Goal: Use online tool/utility: Utilize a website feature to perform a specific function

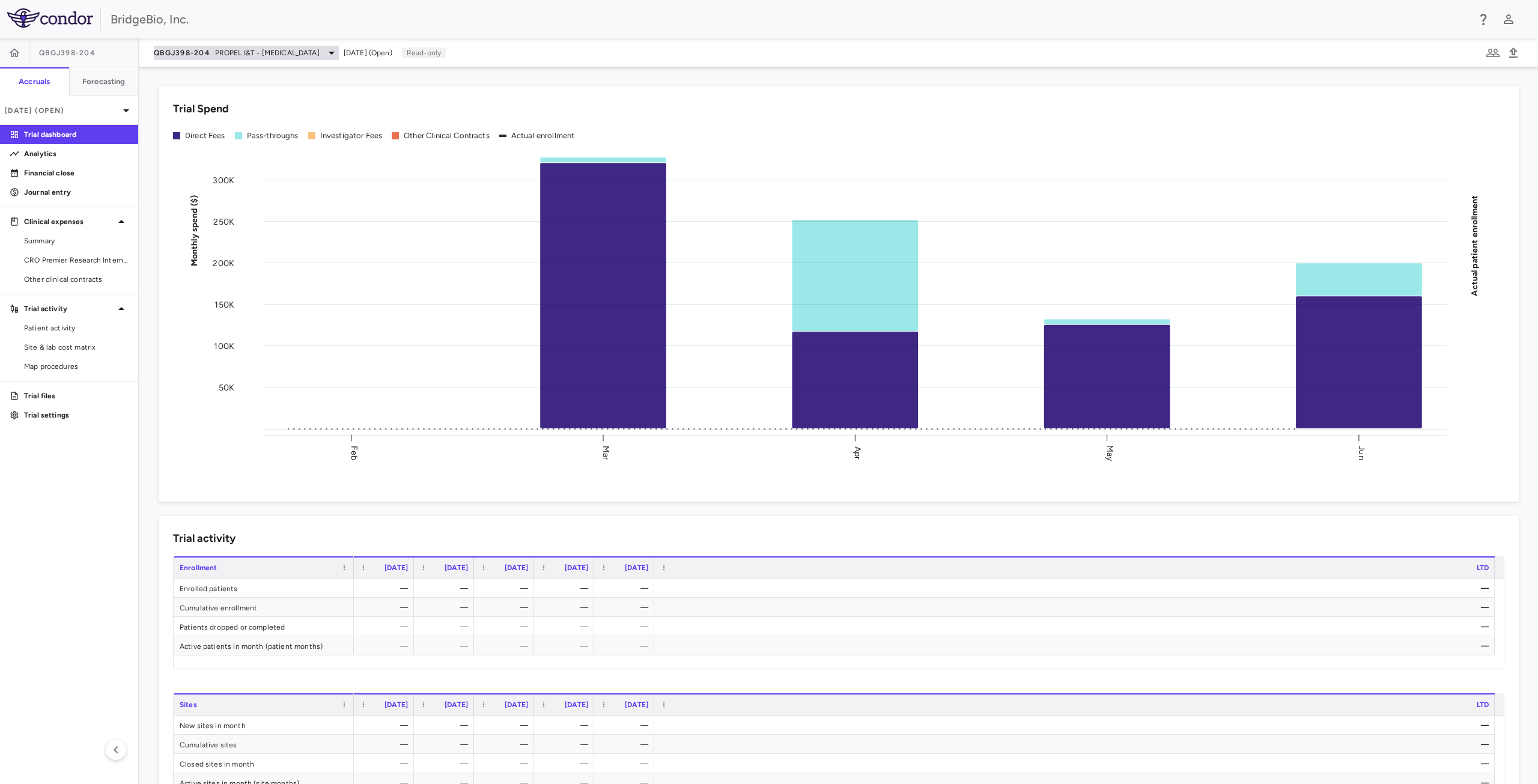
click at [265, 49] on span "PROPEL I&T - [MEDICAL_DATA]" at bounding box center [267, 53] width 104 height 11
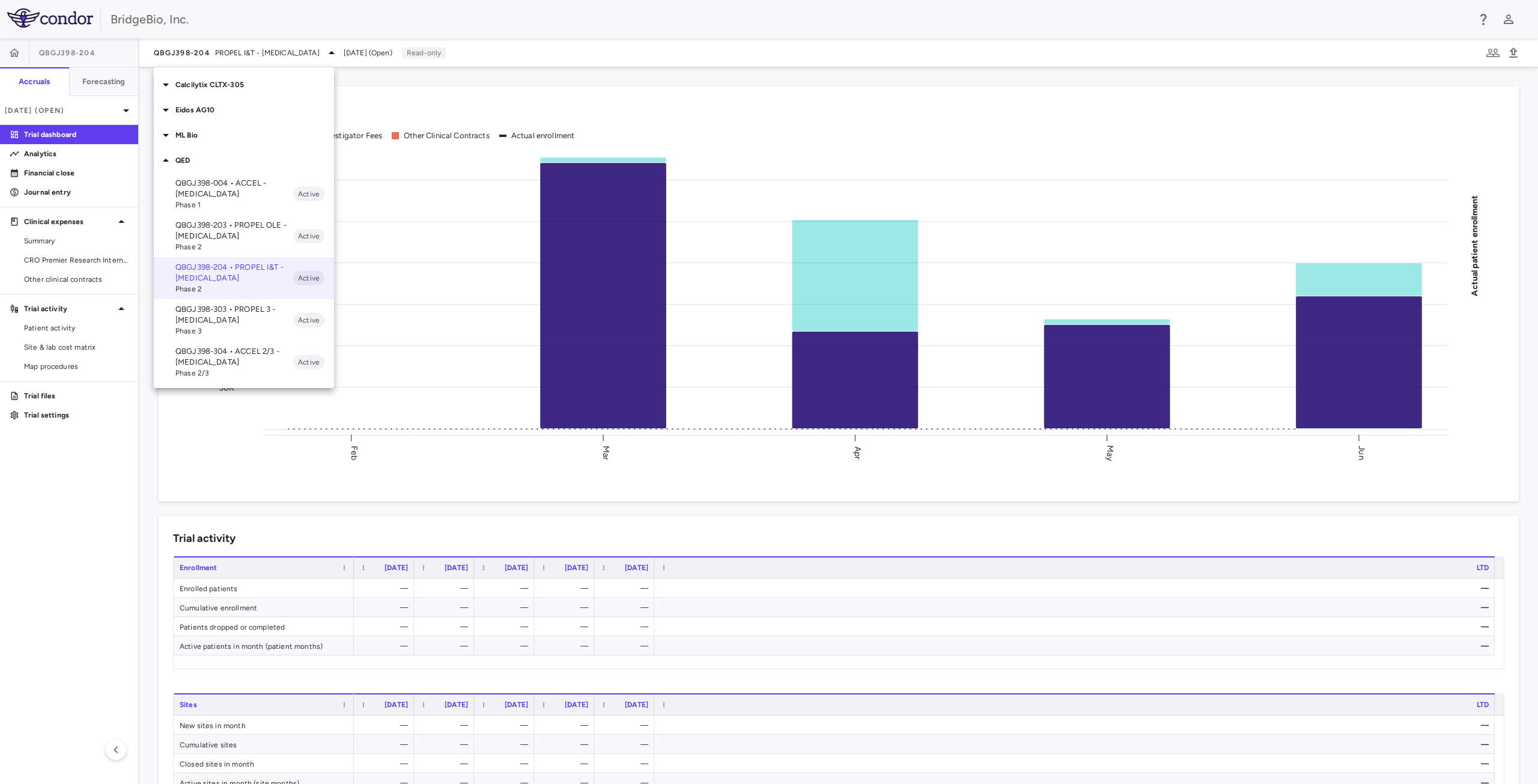
click at [186, 160] on p "QED" at bounding box center [254, 160] width 159 height 11
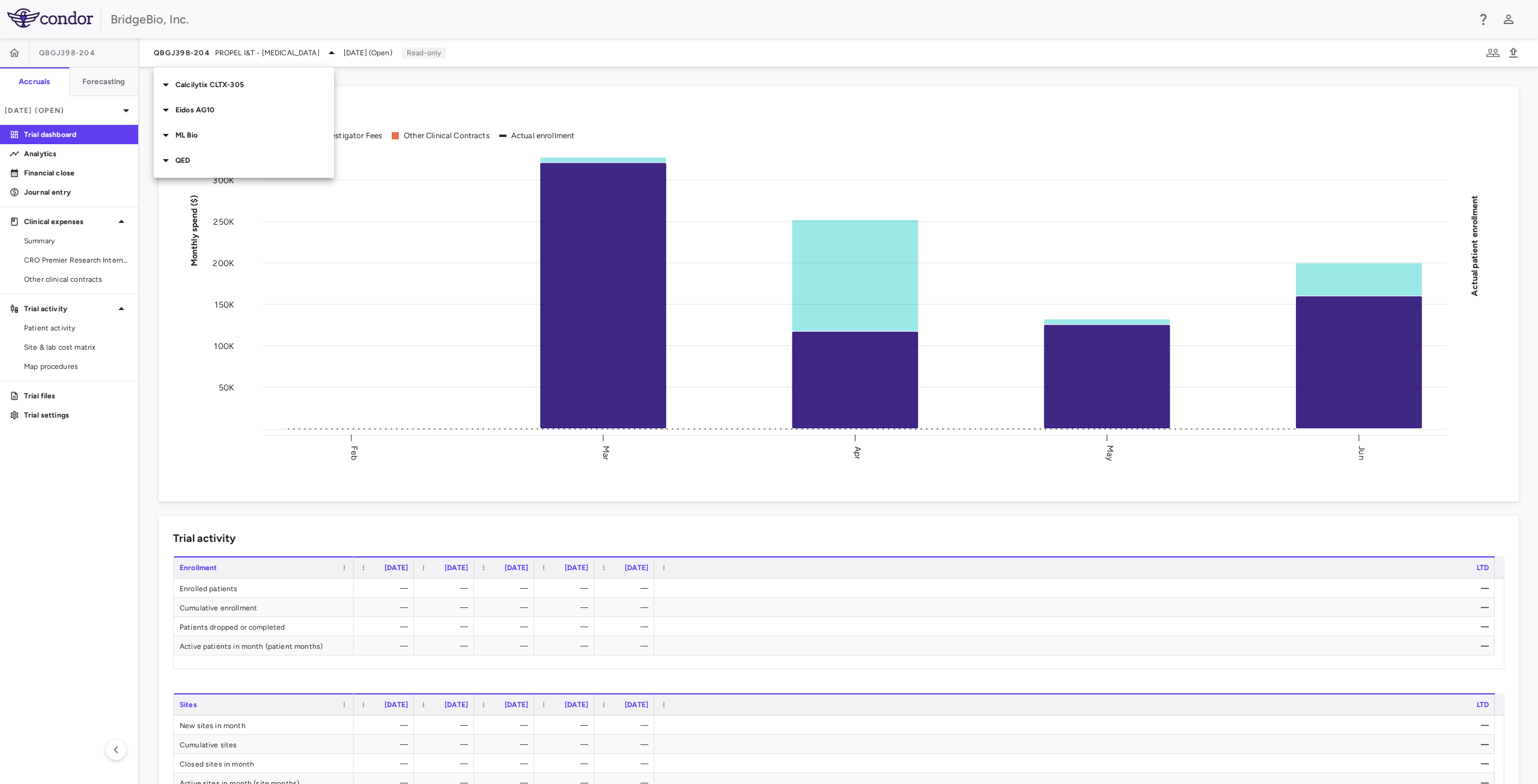
click at [205, 81] on p "Calcilytix CLTX-305" at bounding box center [254, 85] width 159 height 11
click at [231, 191] on p "CLTX-305-901 • ADH1DMP" at bounding box center [234, 191] width 118 height 11
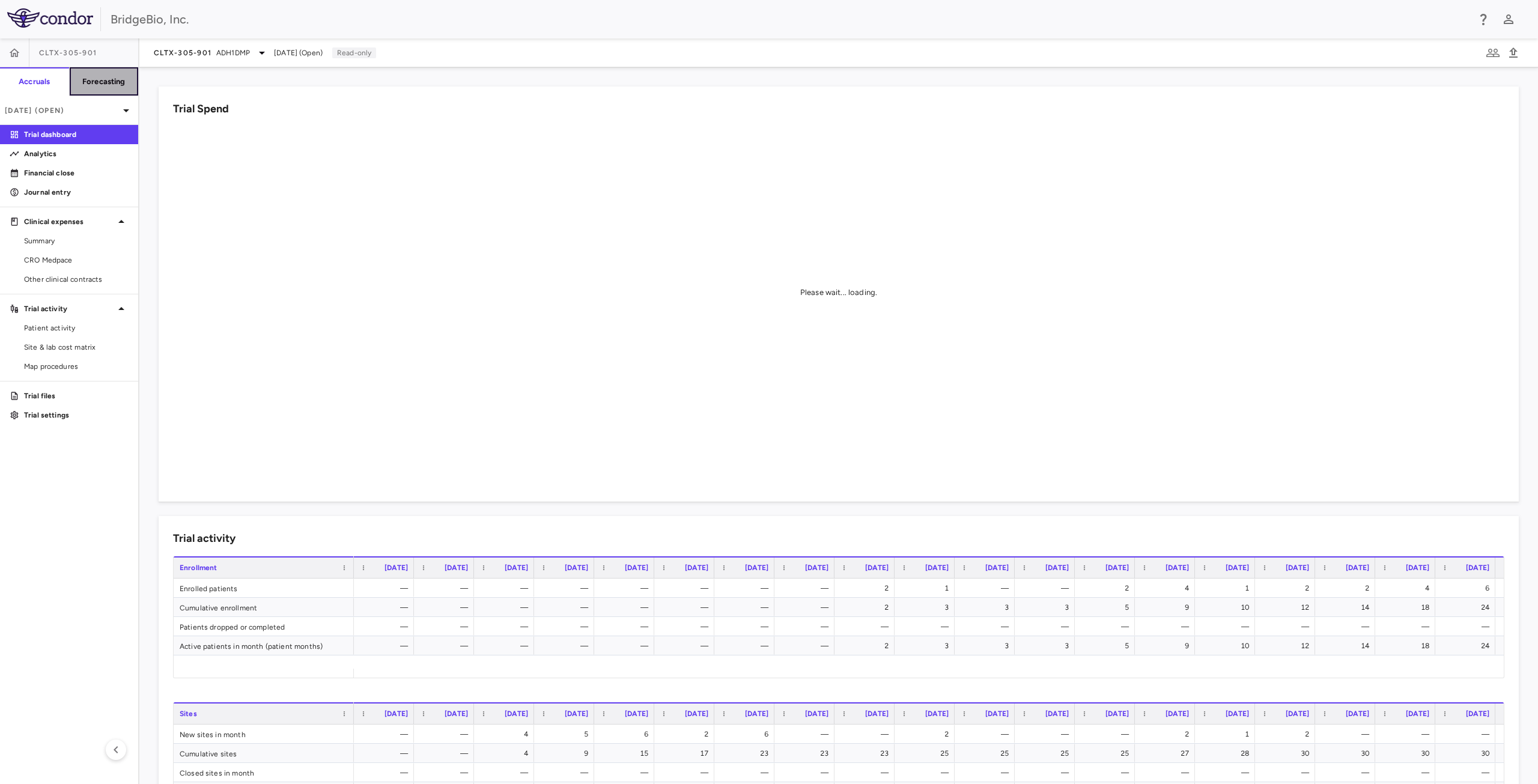
click at [111, 81] on h6 "Forecasting" at bounding box center [104, 81] width 43 height 11
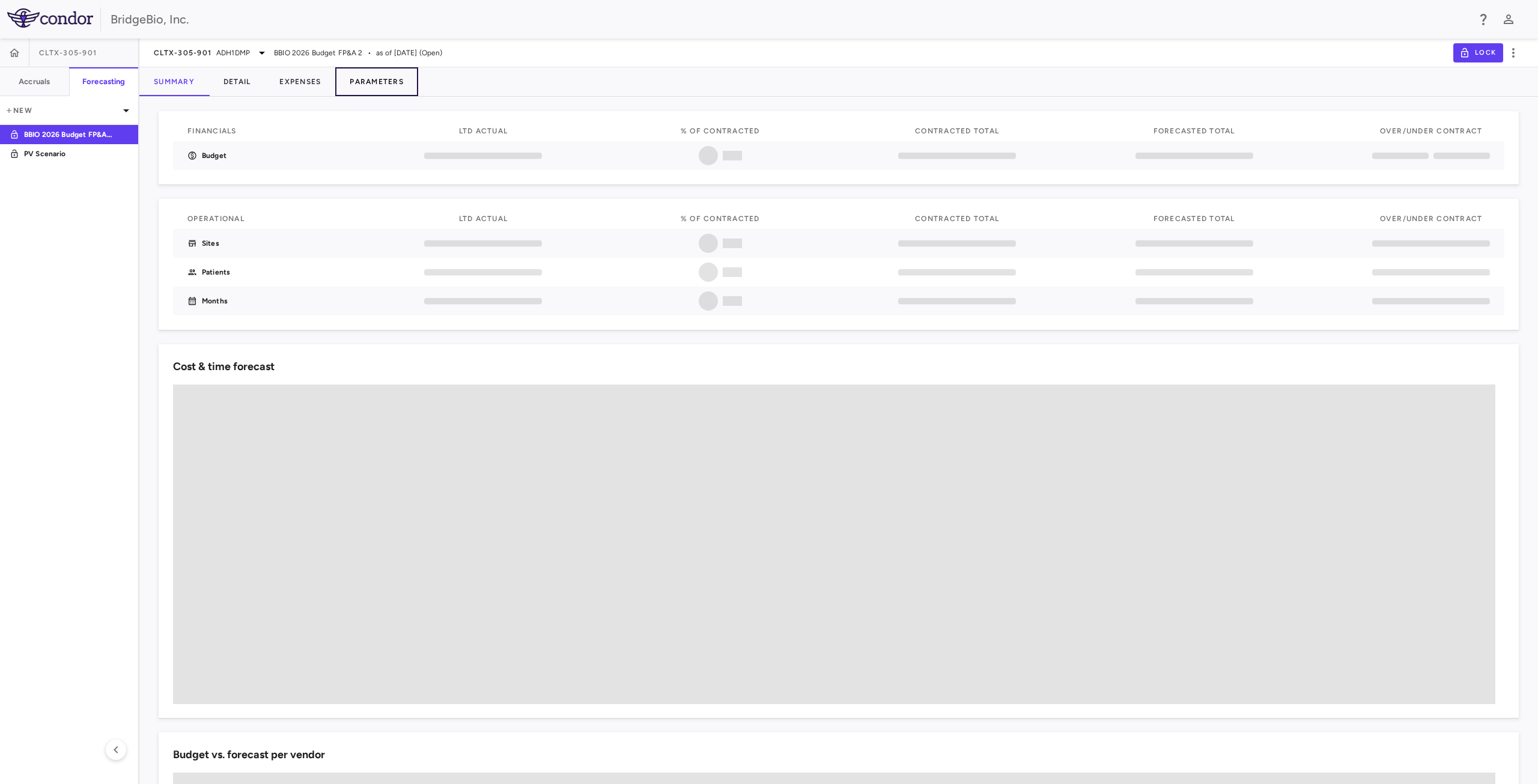
click at [383, 85] on button "Parameters" at bounding box center [377, 81] width 83 height 28
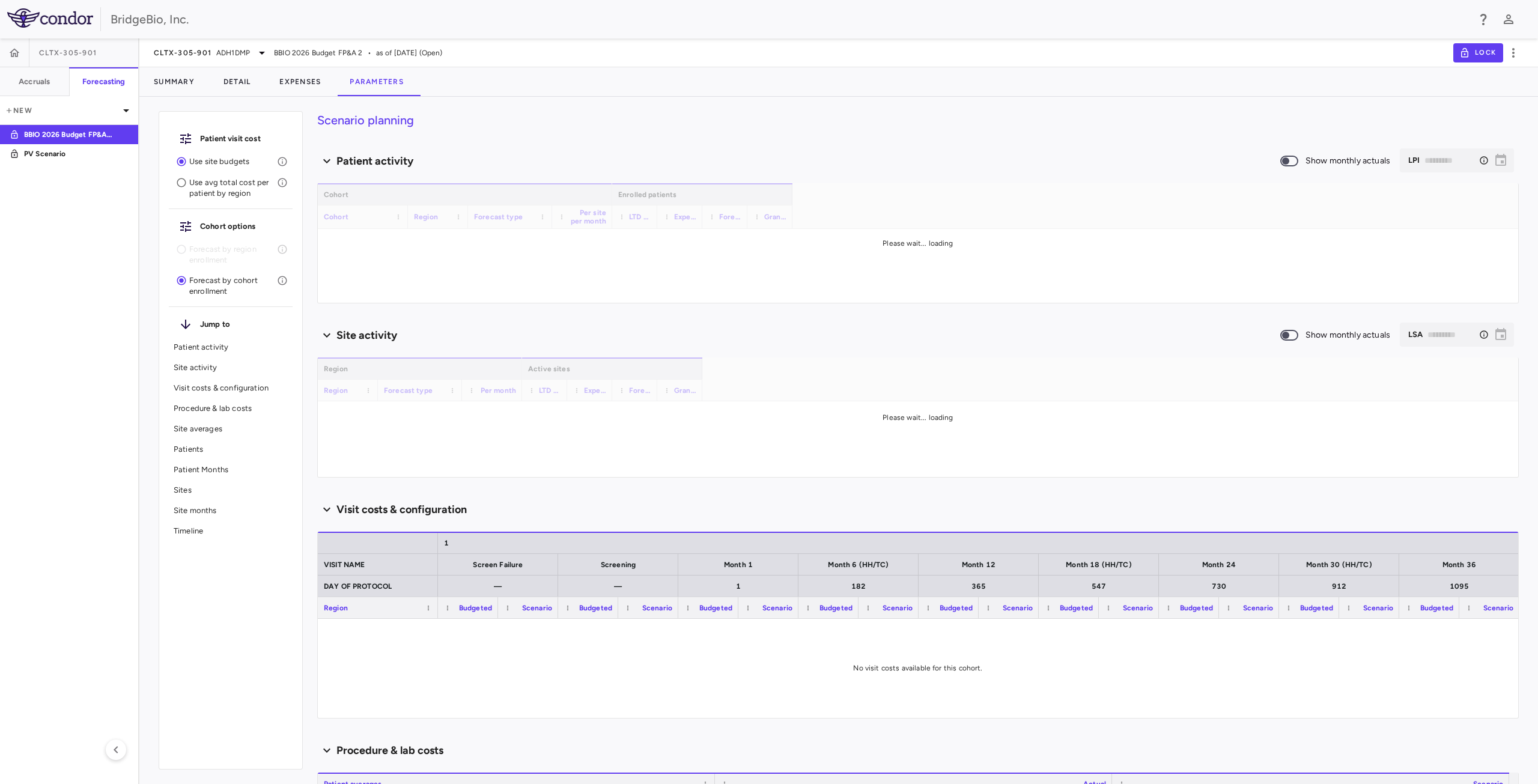
click at [205, 424] on p "Site averages" at bounding box center [230, 429] width 114 height 11
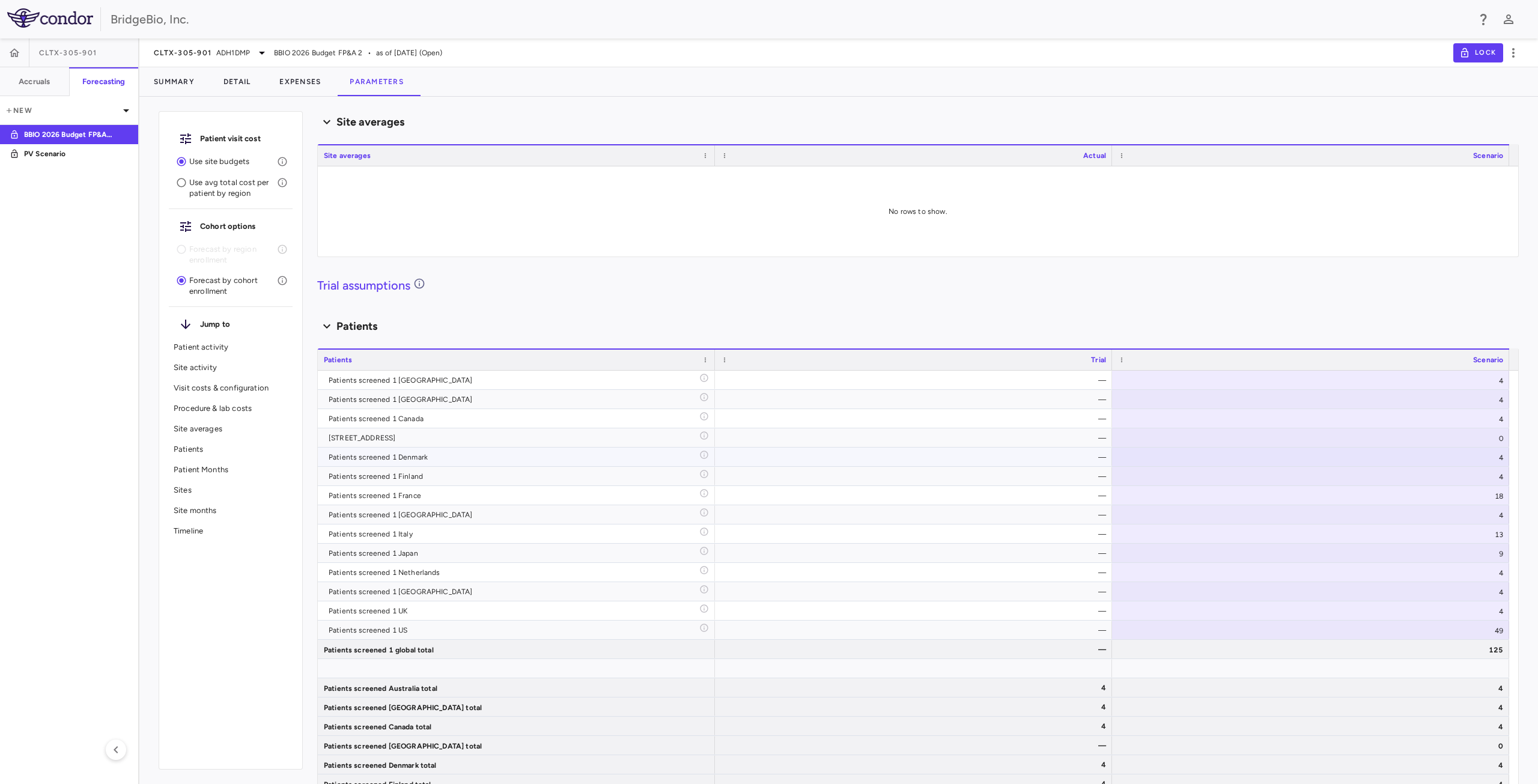
scroll to position [1054, 0]
drag, startPoint x: 211, startPoint y: 387, endPoint x: 232, endPoint y: 398, distance: 23.7
click at [211, 386] on p "Visit costs & configuration" at bounding box center [230, 388] width 114 height 11
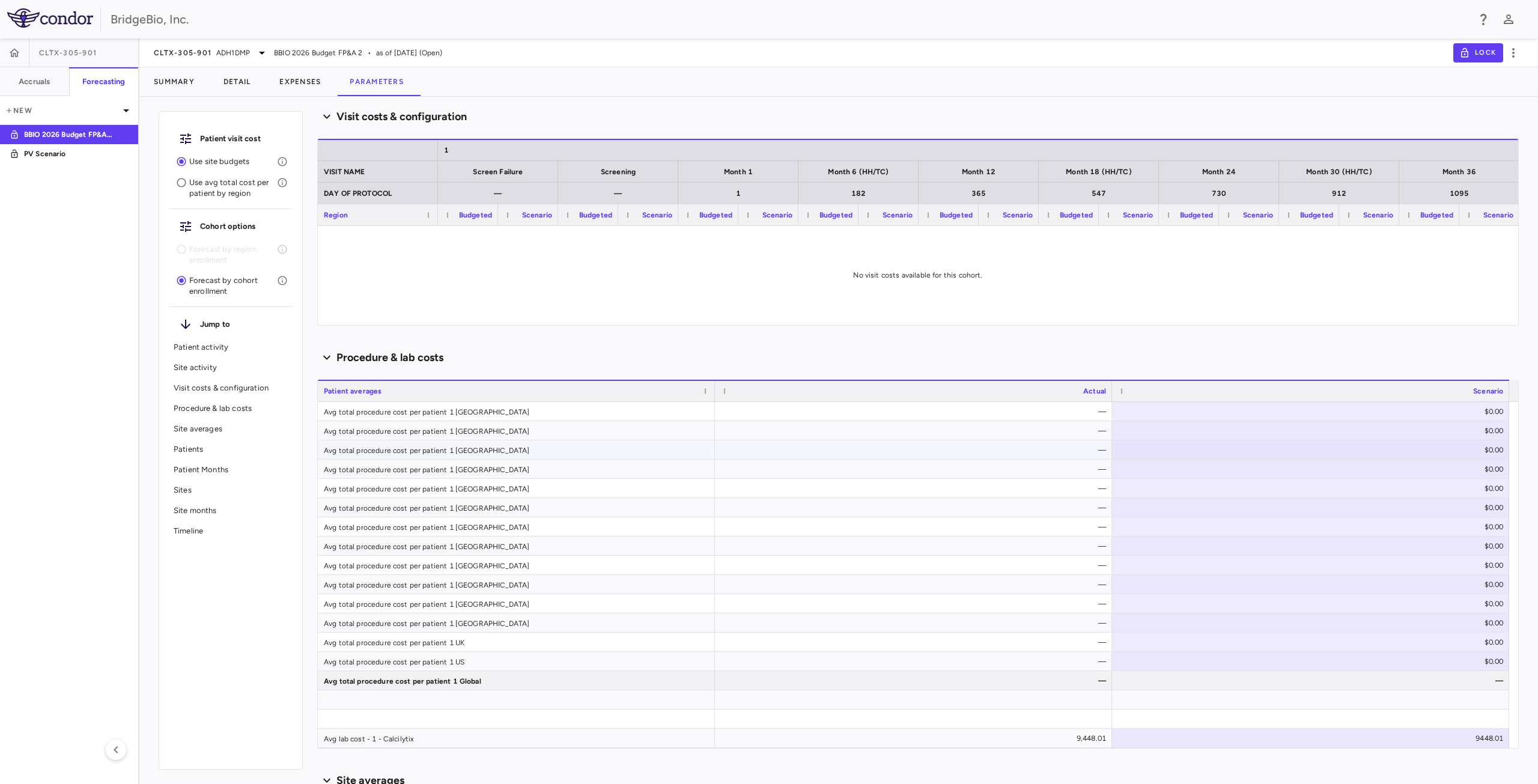
scroll to position [390, 0]
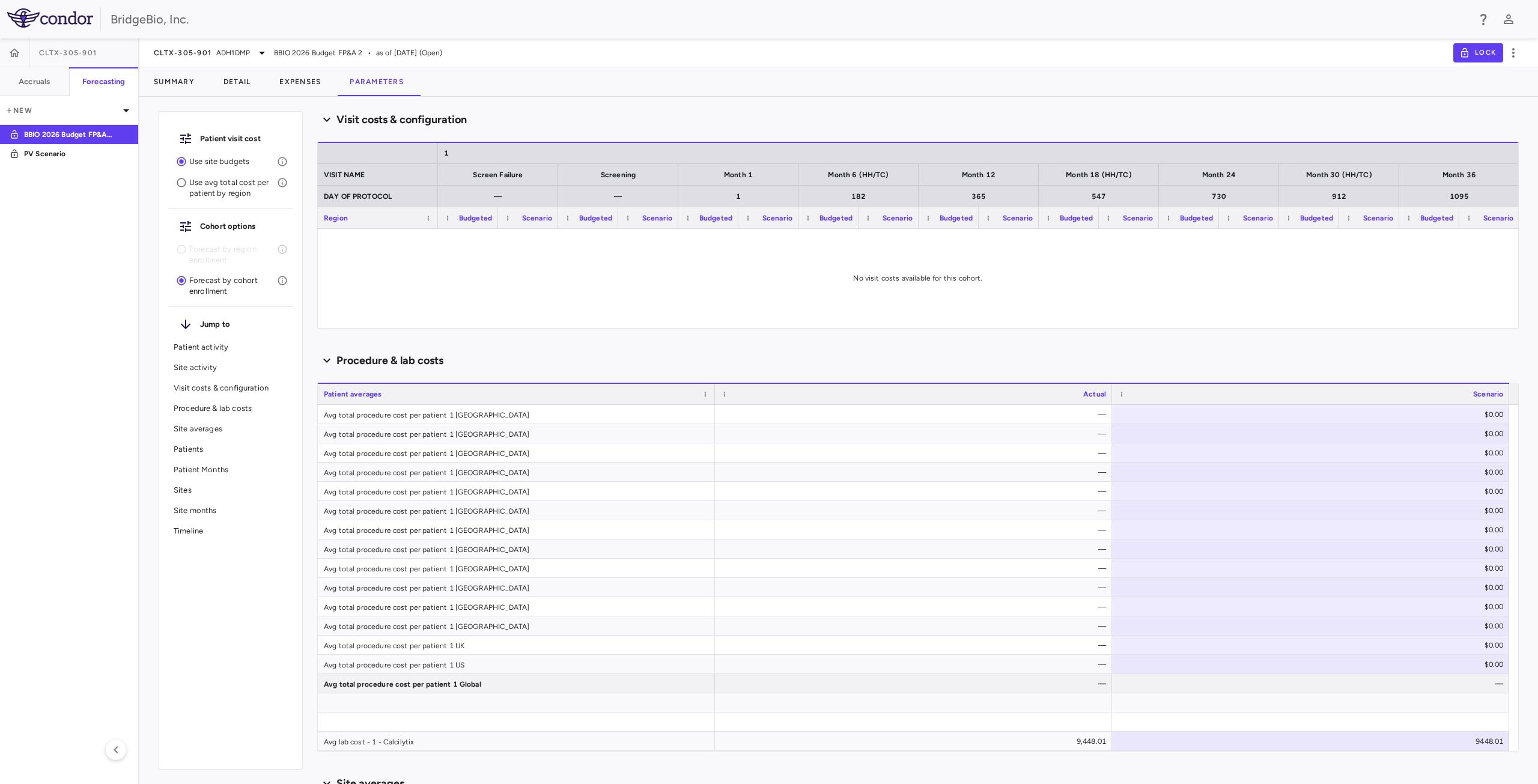
click at [229, 392] on p "Visit costs & configuration" at bounding box center [230, 388] width 114 height 11
type input "********"
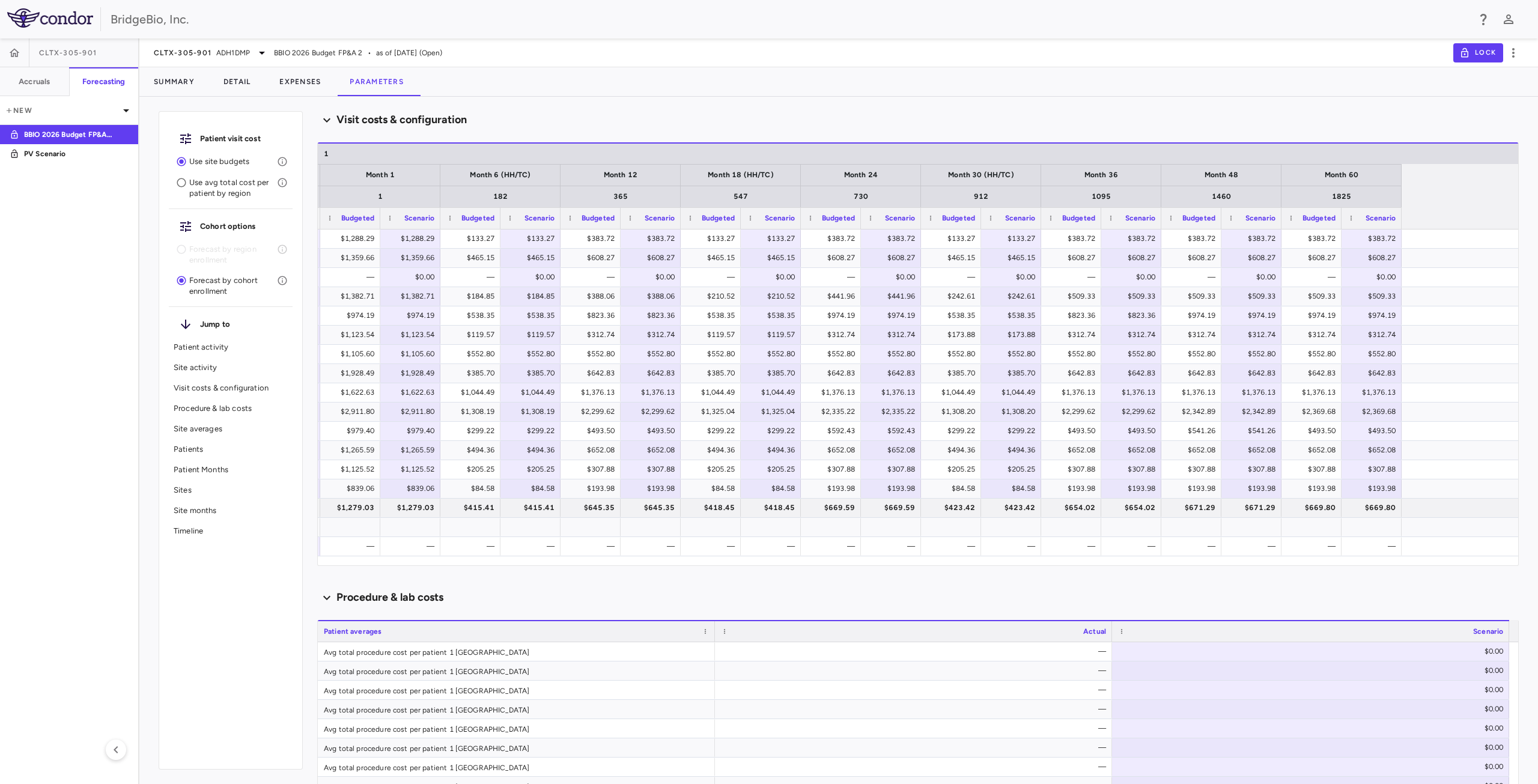
scroll to position [0, 0]
